Goal: Check status: Check status

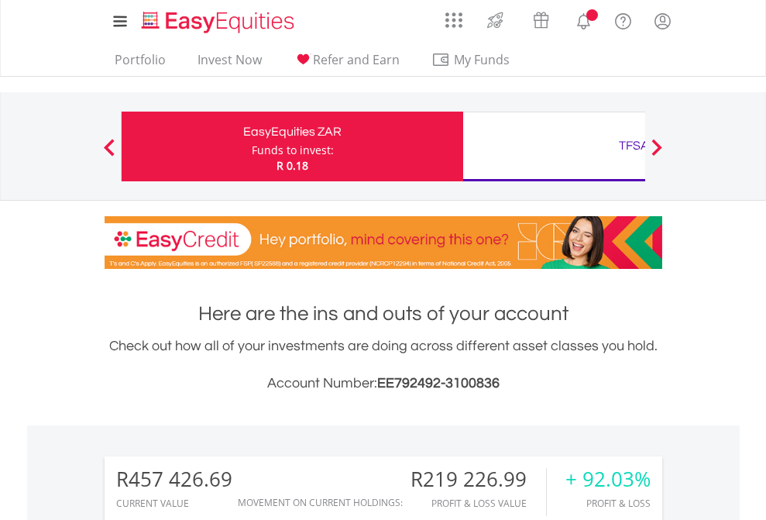
scroll to position [149, 243]
click at [252, 146] on div "Funds to invest:" at bounding box center [293, 150] width 82 height 15
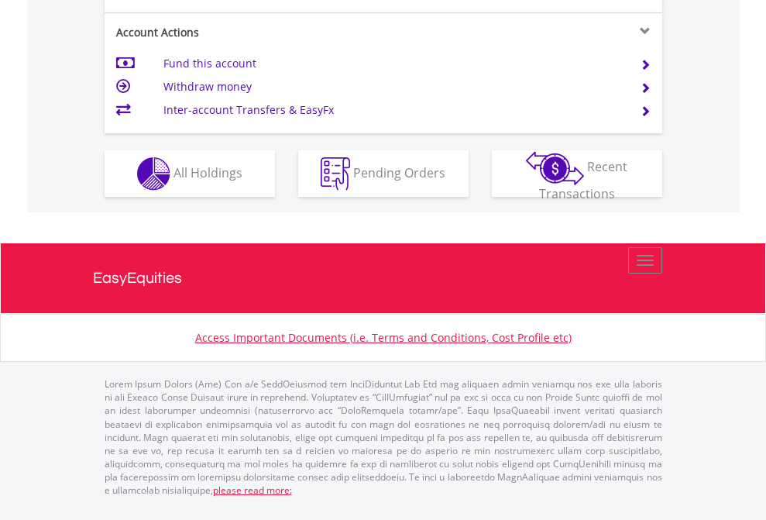
scroll to position [1516, 0]
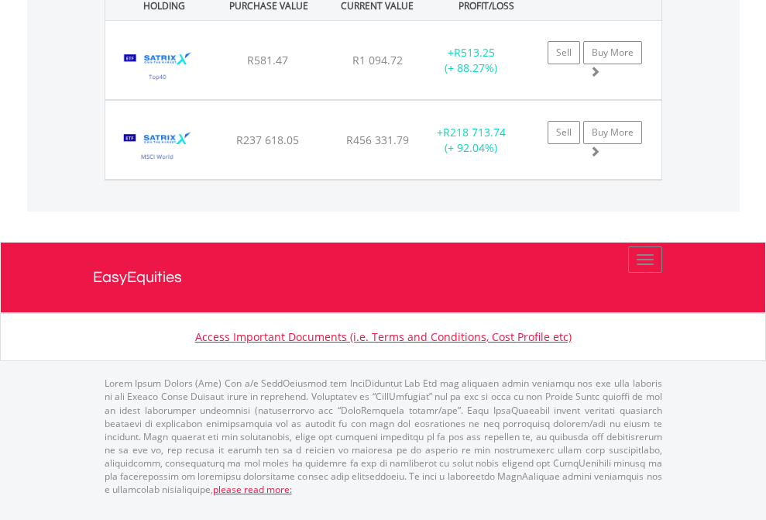
scroll to position [112, 0]
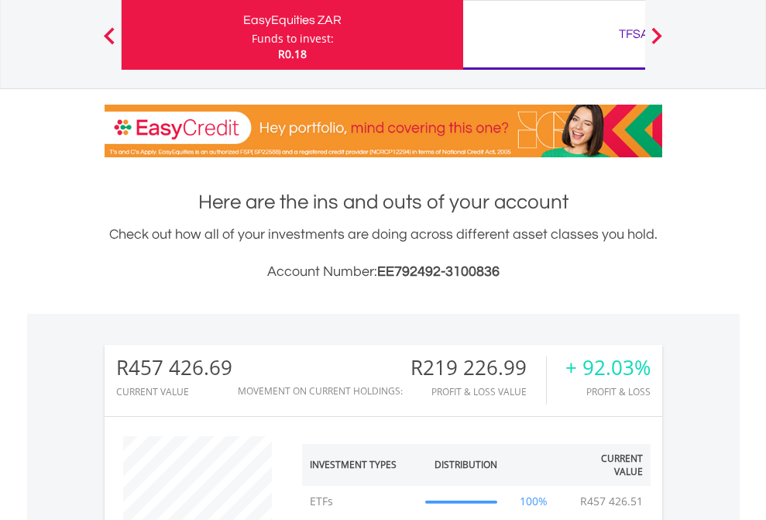
click at [554, 35] on div "TFSA" at bounding box center [634, 34] width 323 height 22
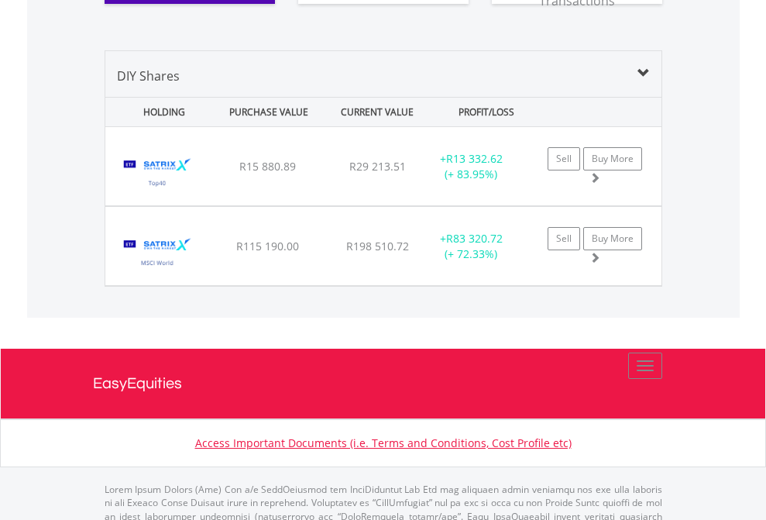
scroll to position [1785, 0]
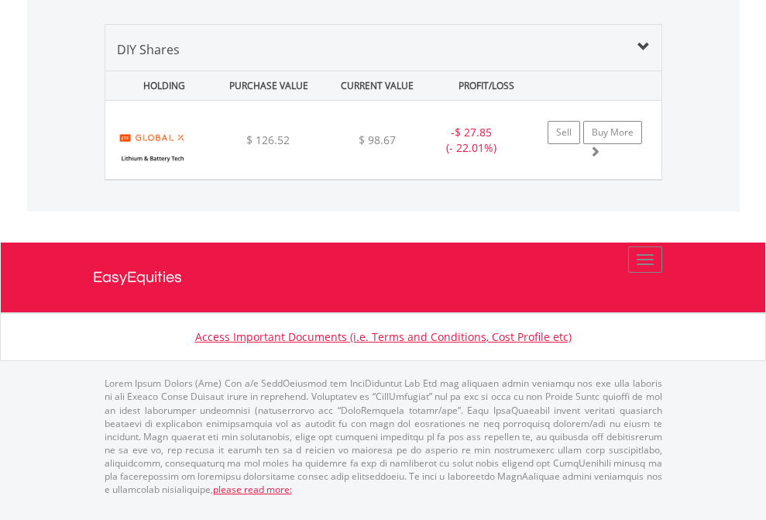
scroll to position [149, 243]
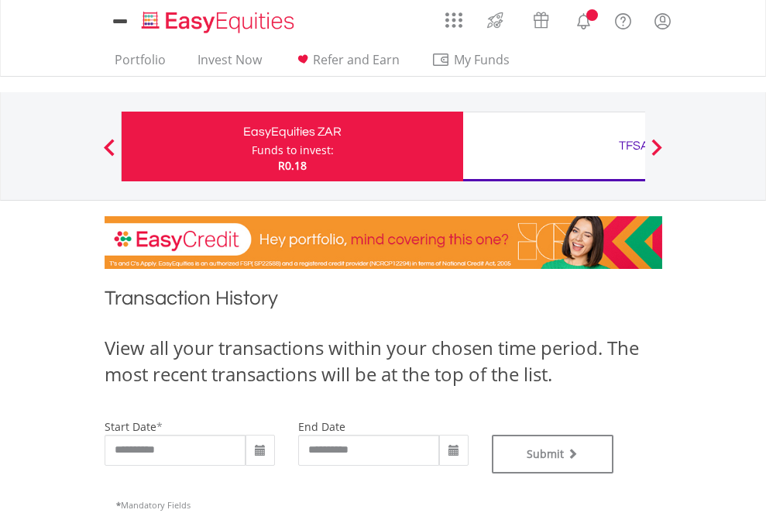
type input "**********"
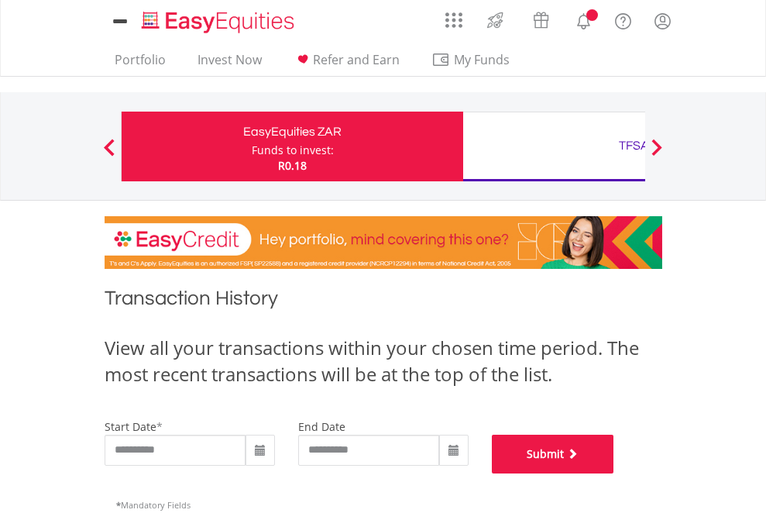
click at [614, 473] on button "Submit" at bounding box center [553, 454] width 122 height 39
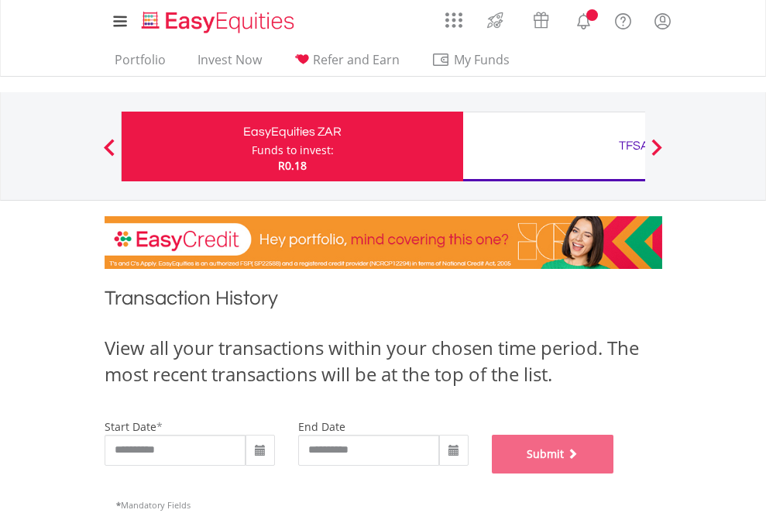
scroll to position [628, 0]
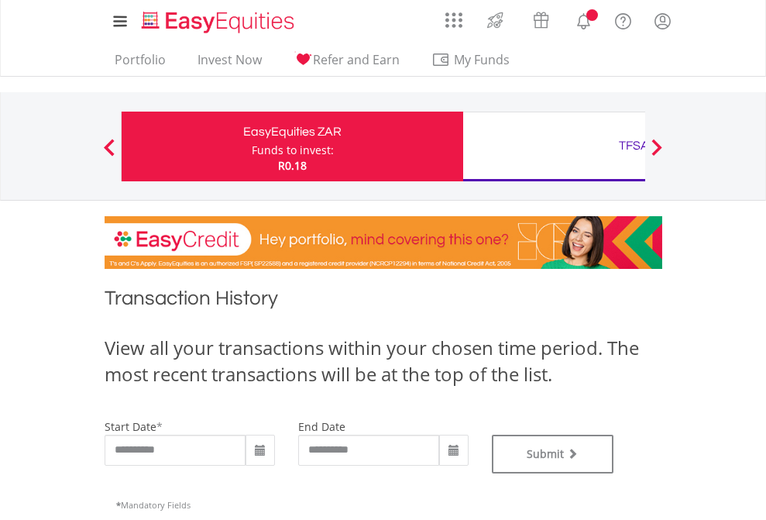
click at [554, 146] on div "TFSA" at bounding box center [634, 146] width 323 height 22
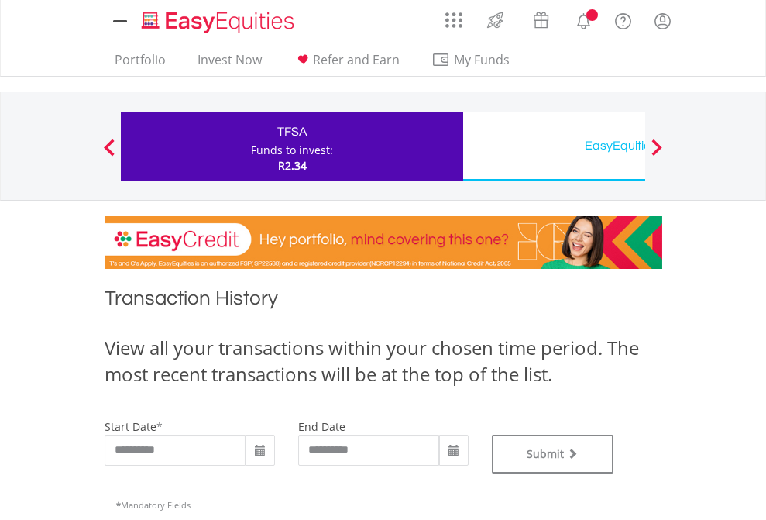
type input "**********"
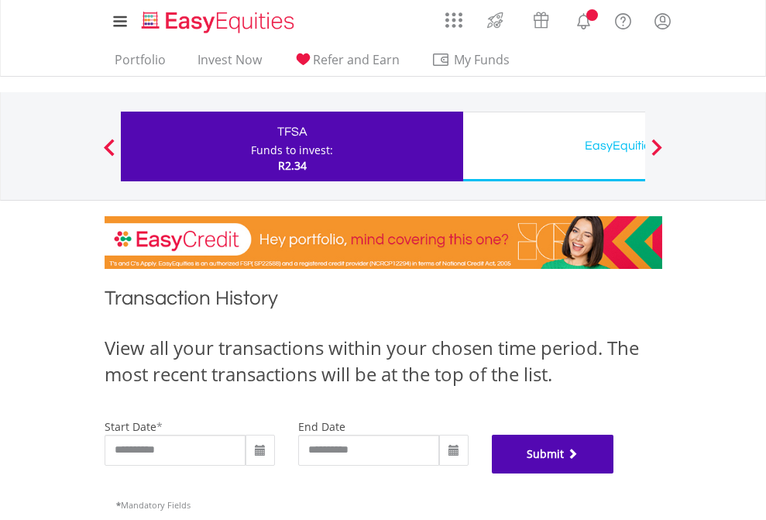
click at [614, 473] on button "Submit" at bounding box center [553, 454] width 122 height 39
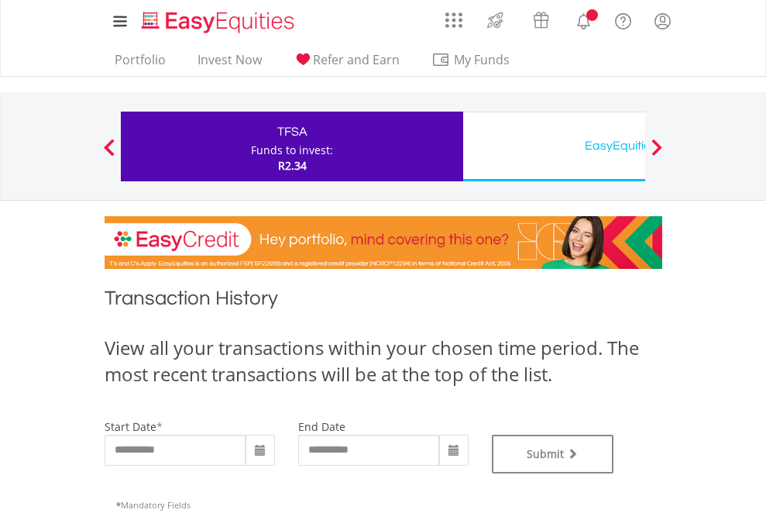
click at [554, 146] on div "EasyEquities USD" at bounding box center [634, 146] width 323 height 22
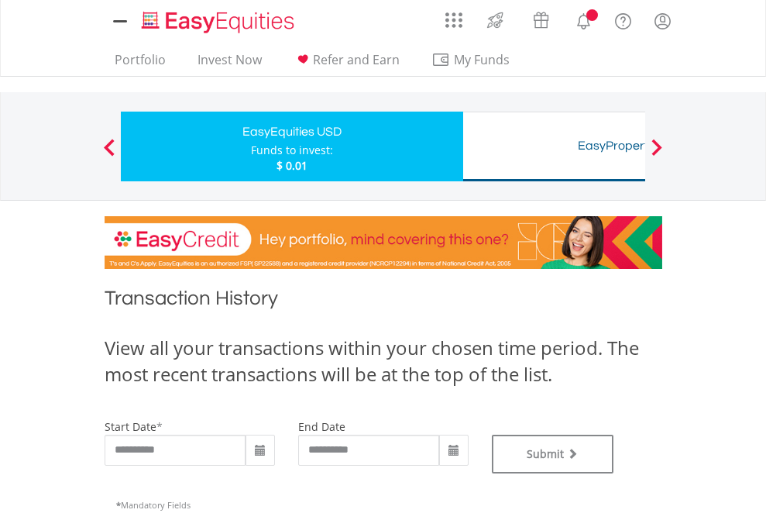
type input "**********"
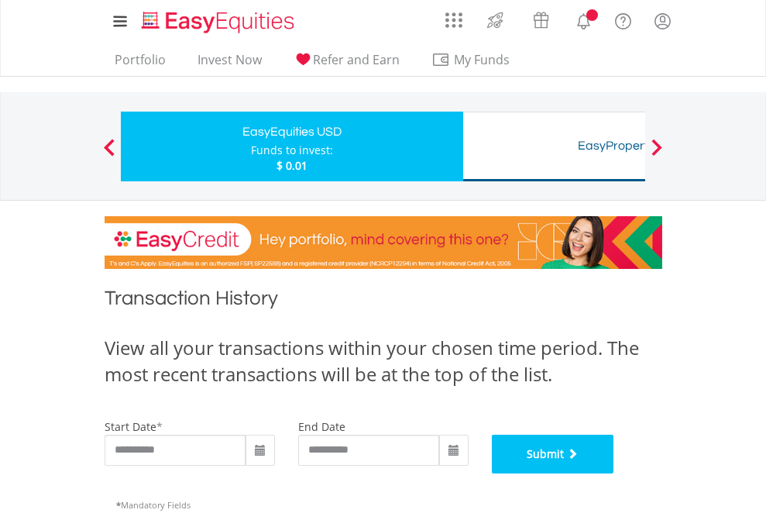
click at [614, 473] on button "Submit" at bounding box center [553, 454] width 122 height 39
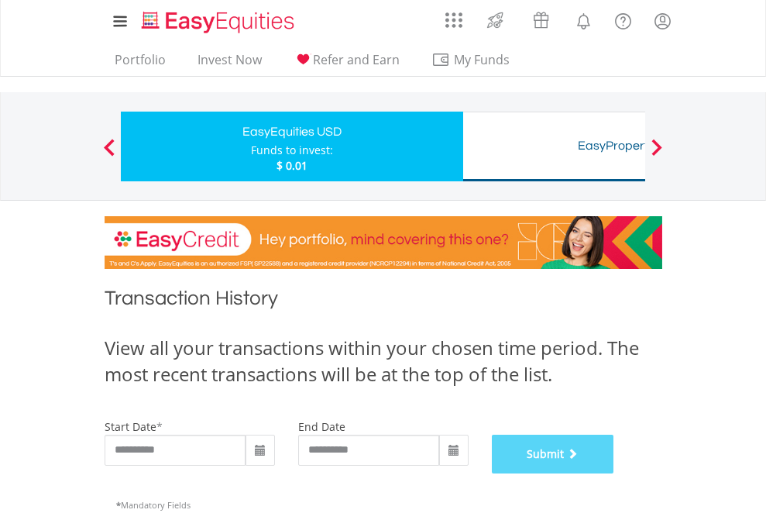
scroll to position [628, 0]
